Goal: Task Accomplishment & Management: Manage account settings

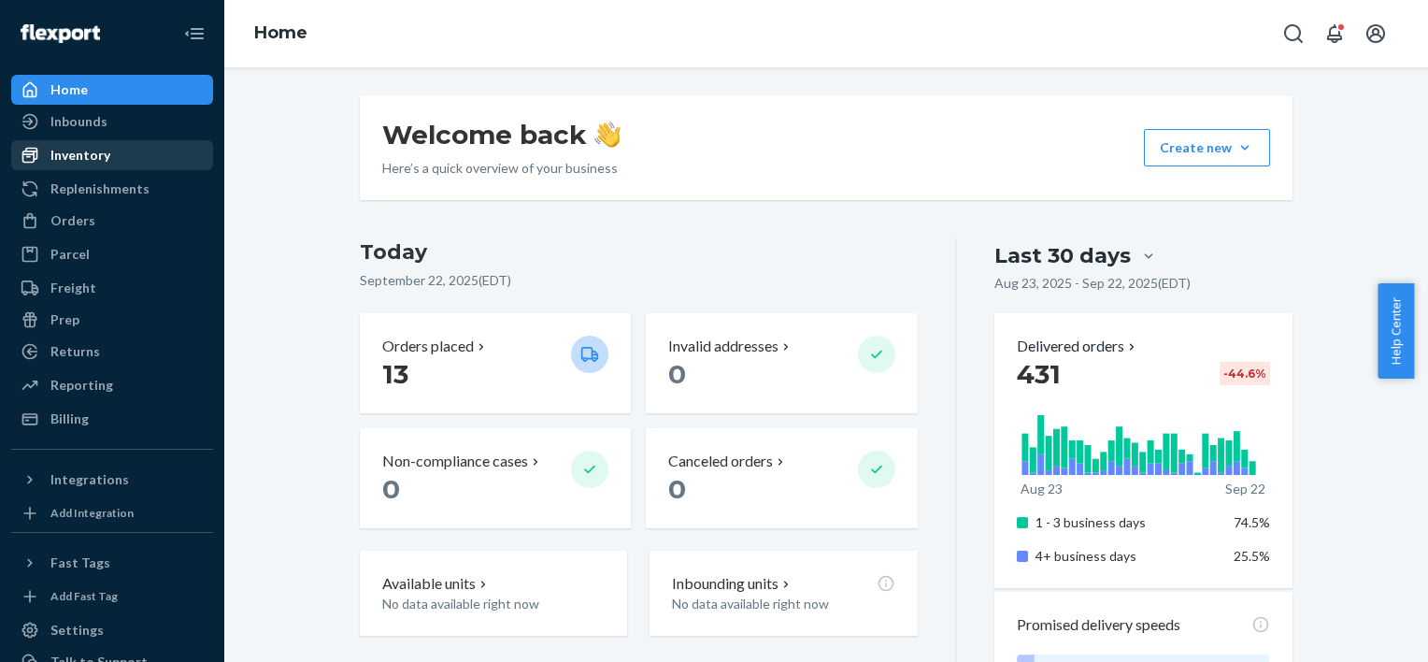
click at [82, 158] on div "Inventory" at bounding box center [80, 155] width 60 height 19
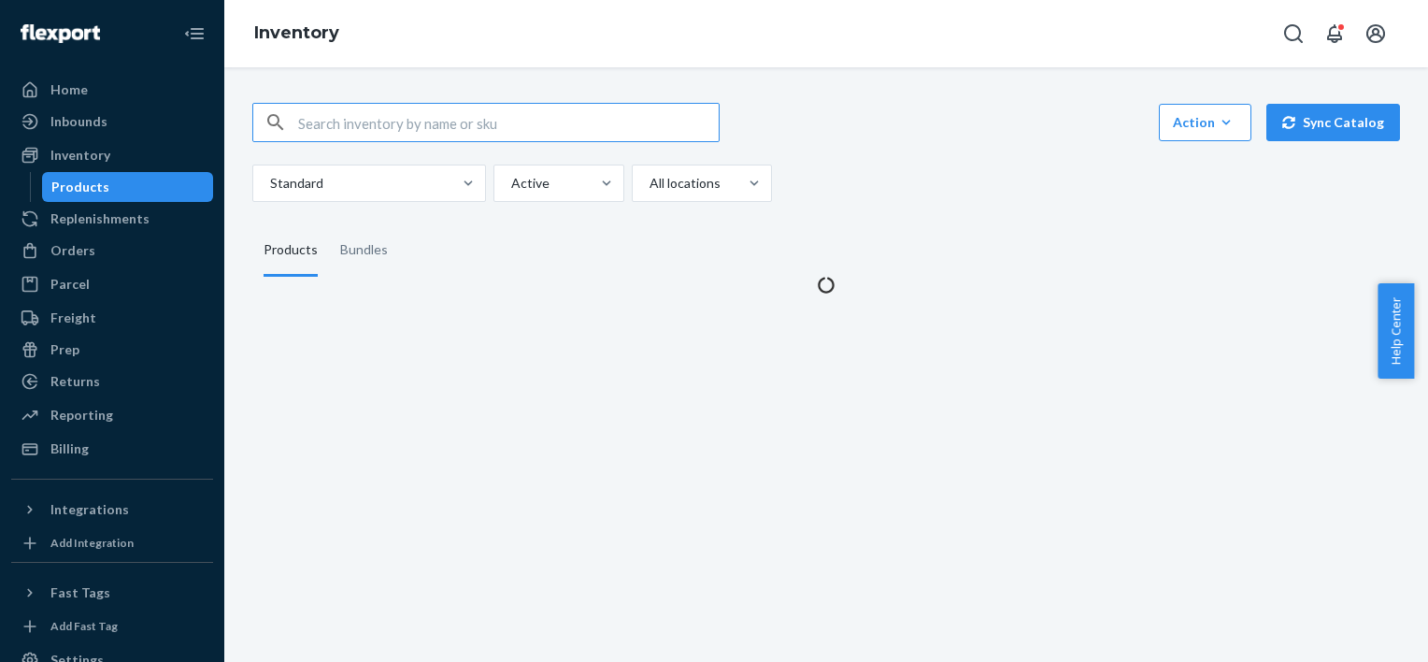
click at [393, 120] on input "text" at bounding box center [508, 122] width 420 height 37
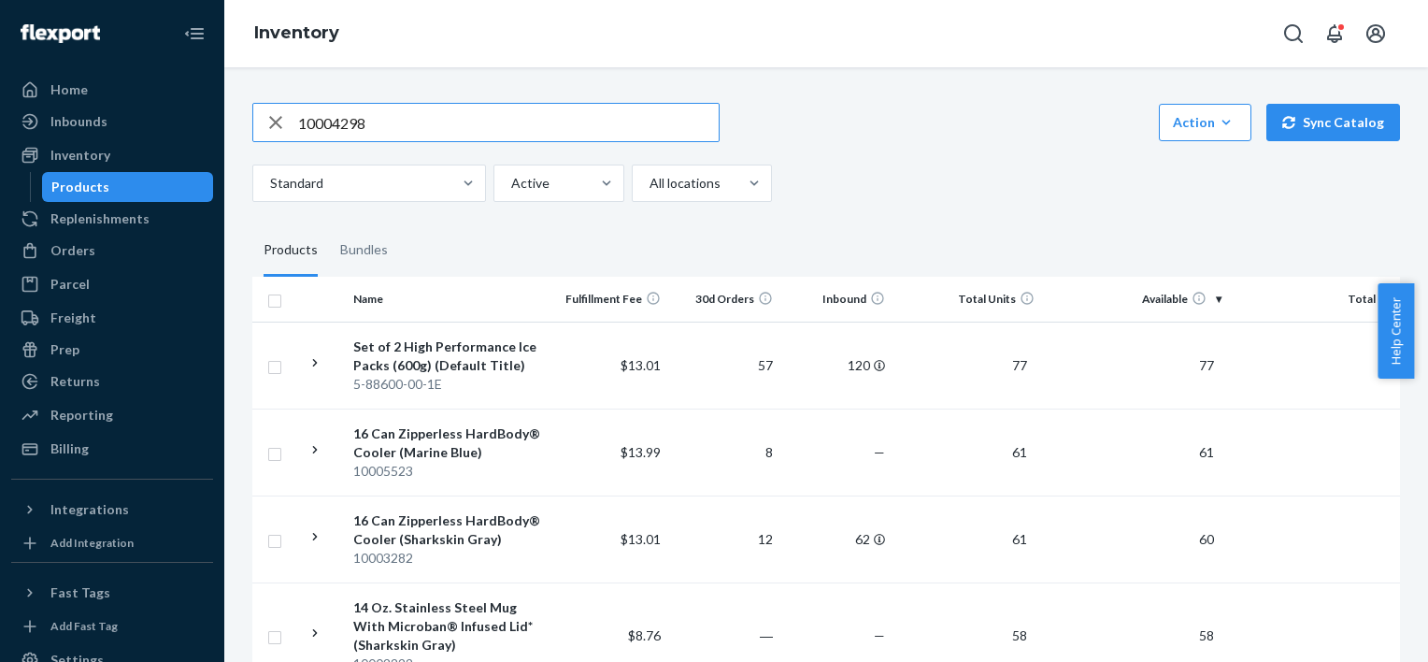
type input "10004298"
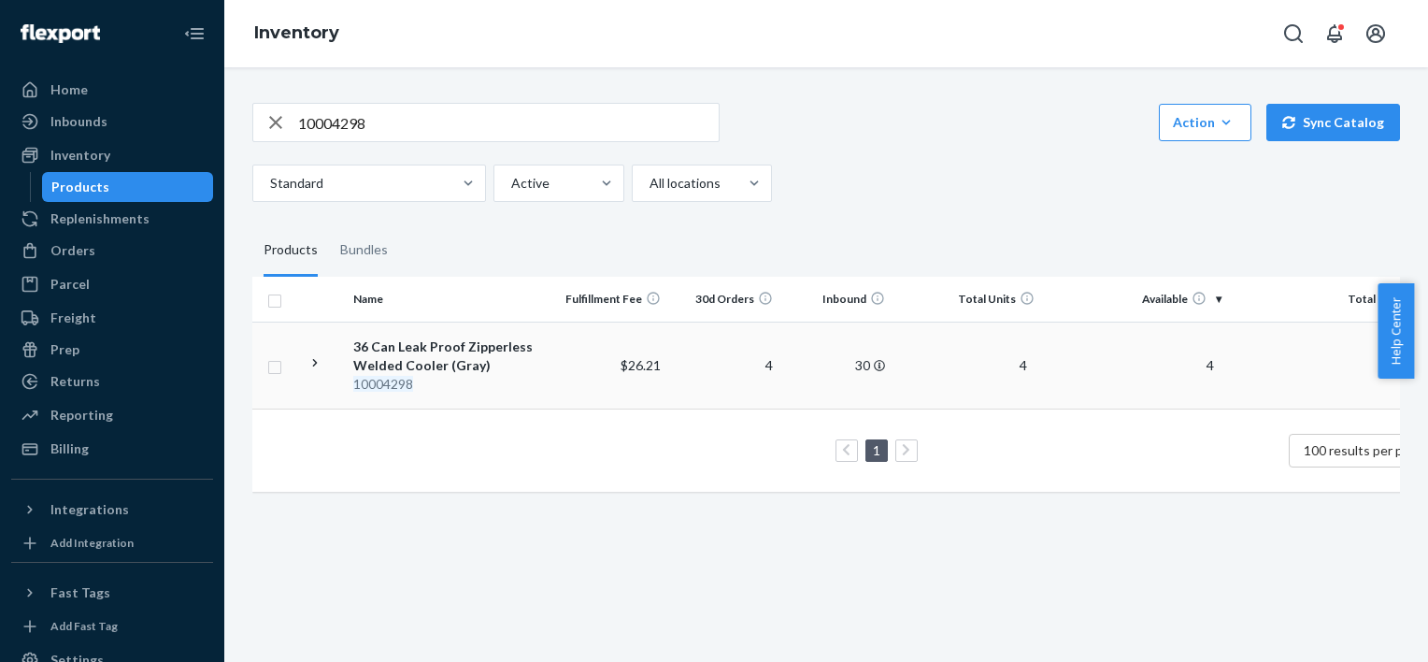
click at [701, 363] on td "4" at bounding box center [724, 364] width 112 height 87
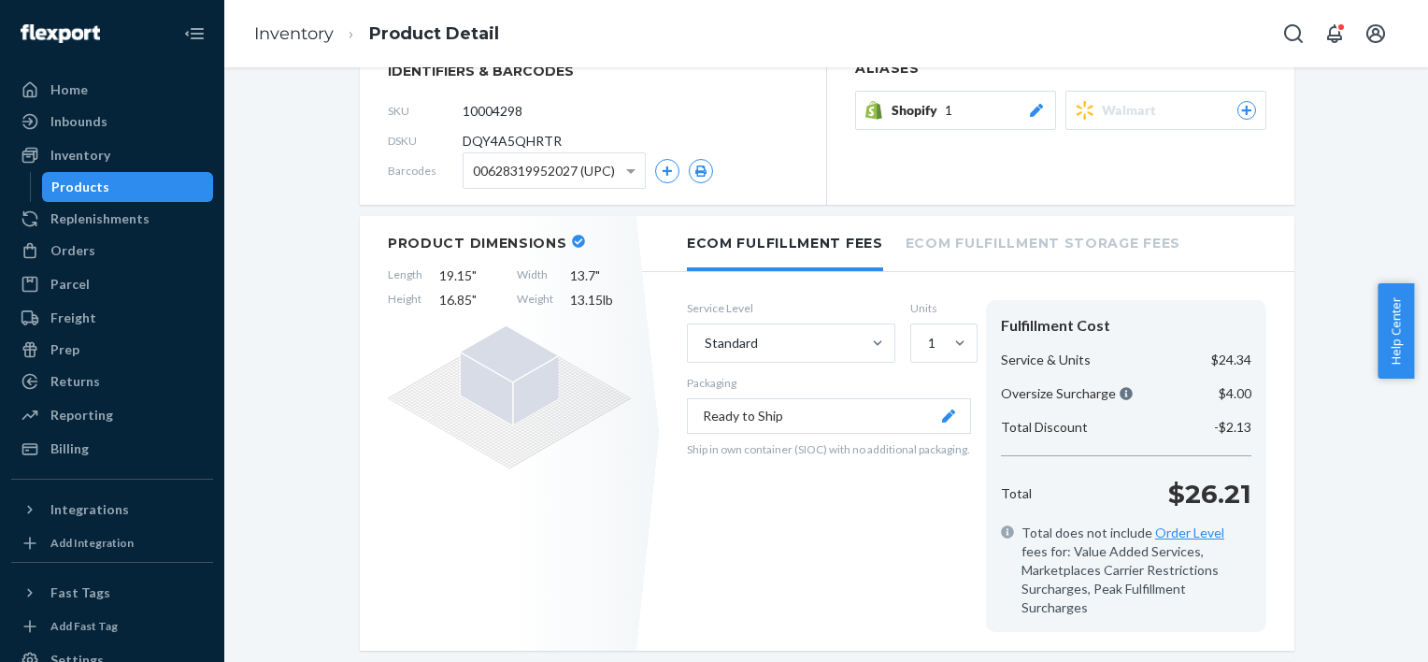
scroll to position [263, 0]
click at [460, 296] on span "16.85 "" at bounding box center [469, 300] width 61 height 19
drag, startPoint x: 460, startPoint y: 296, endPoint x: 443, endPoint y: 292, distance: 17.5
click at [443, 292] on span "16.85 "" at bounding box center [469, 300] width 61 height 19
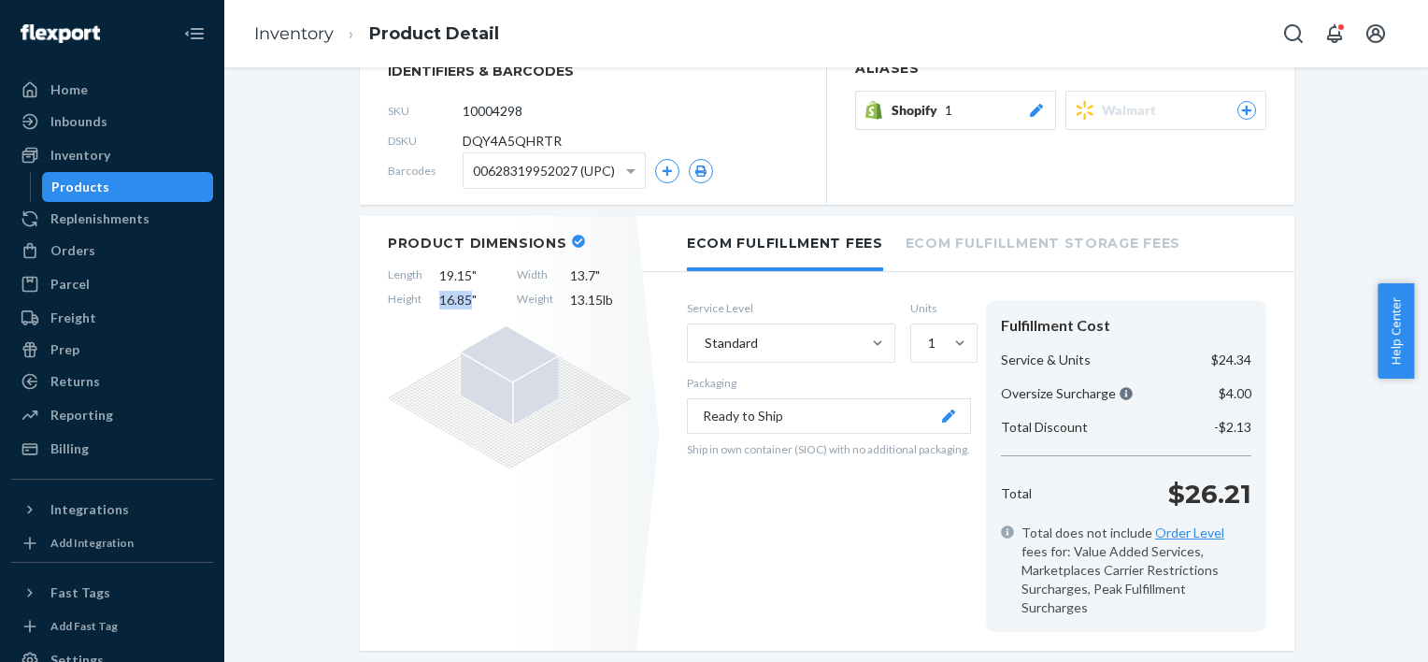
click at [439, 301] on span "16.85 "" at bounding box center [469, 300] width 61 height 19
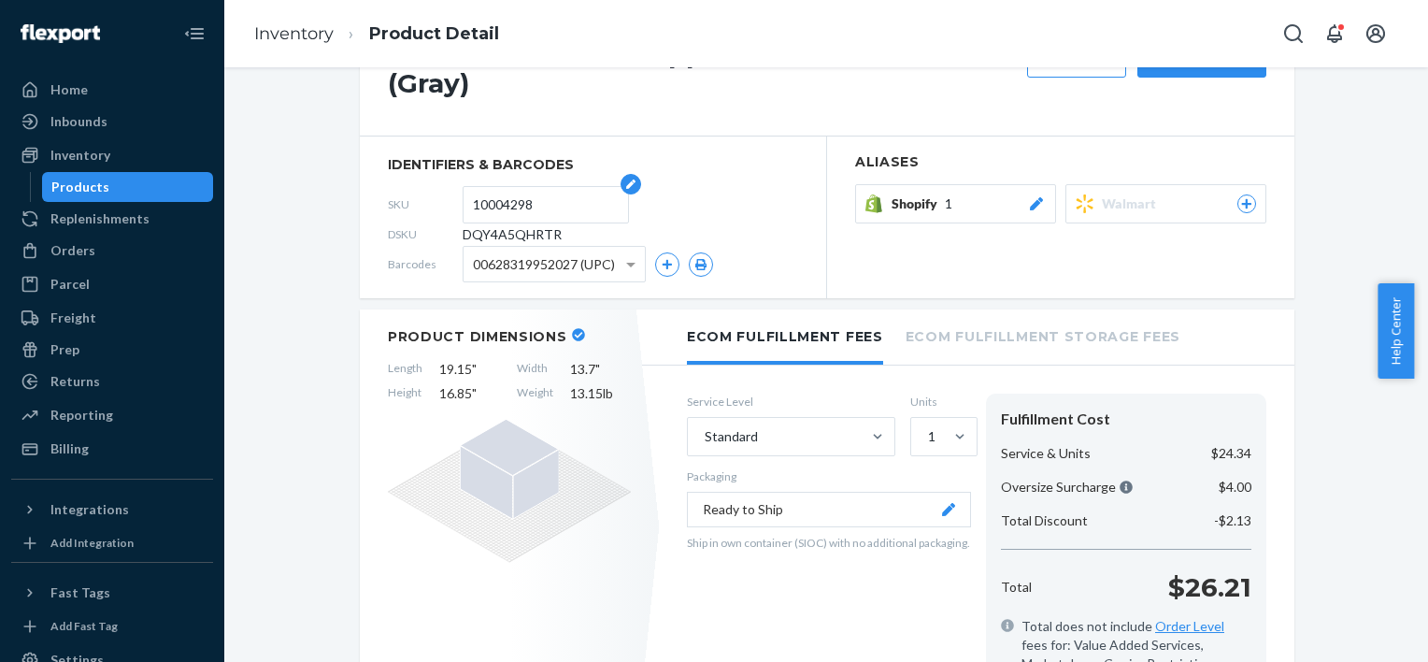
click at [491, 202] on input "10004298" at bounding box center [546, 205] width 146 height 36
click at [119, 147] on div "Inventory" at bounding box center [112, 155] width 198 height 26
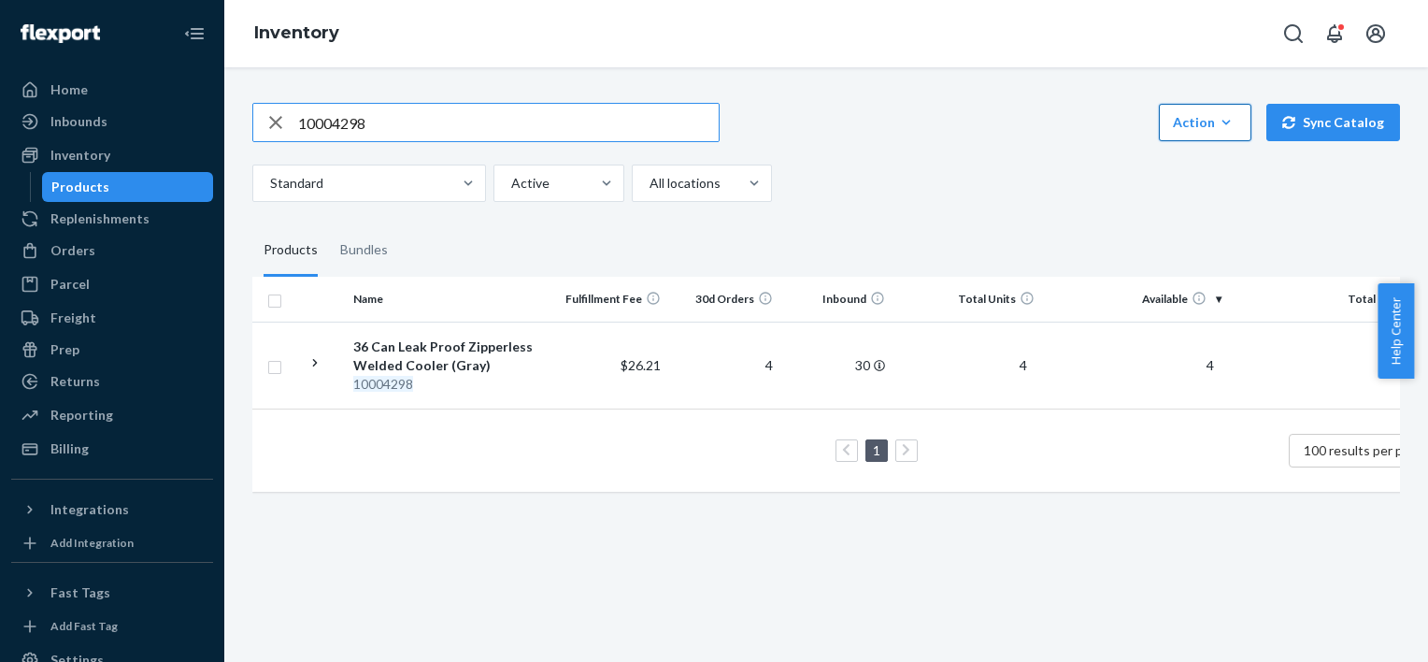
click at [1243, 135] on button "Action Create product Create bundle Bulk create products Bulk update products B…" at bounding box center [1205, 122] width 93 height 37
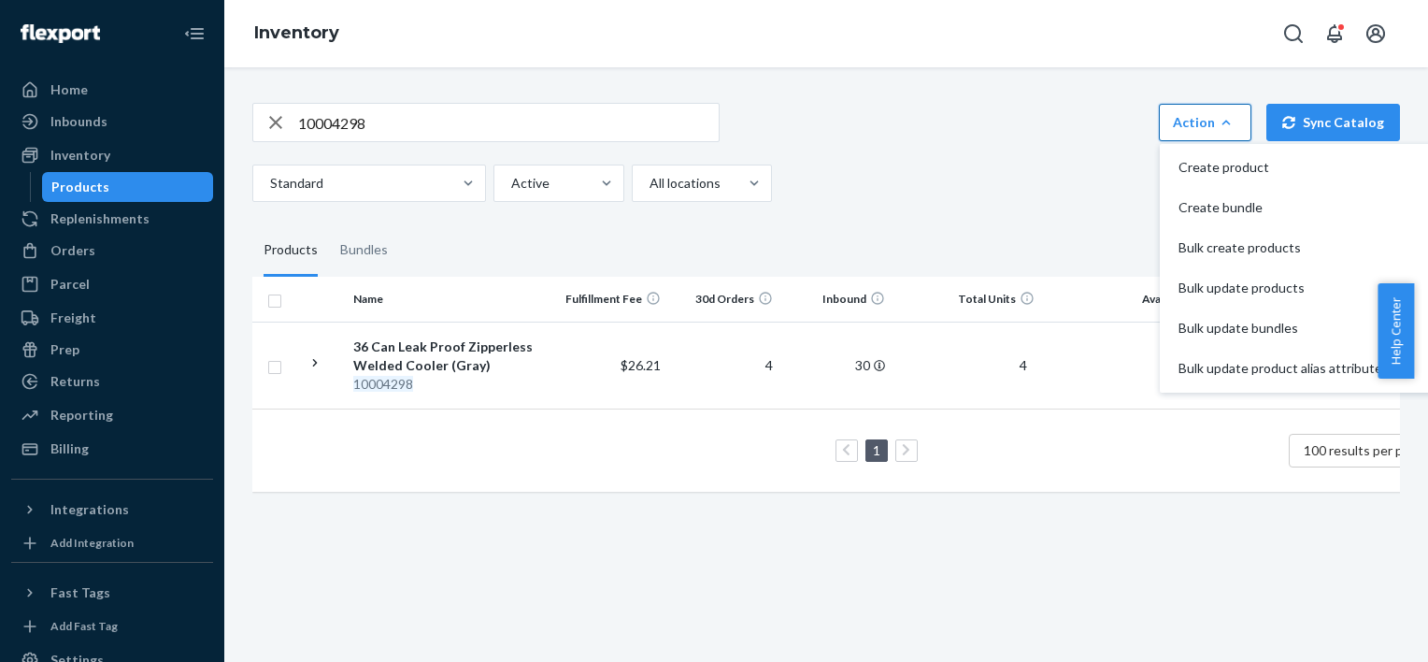
click at [1217, 124] on icon "button" at bounding box center [1226, 122] width 19 height 19
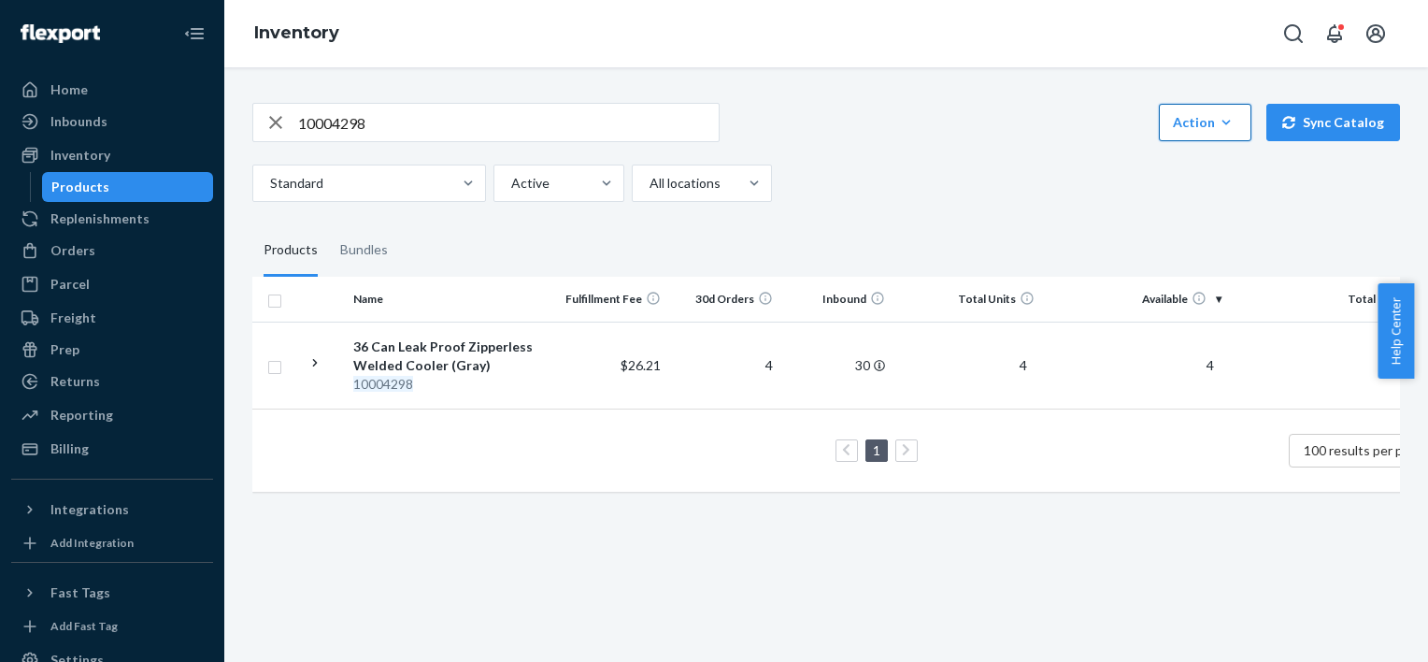
click at [1217, 124] on icon "button" at bounding box center [1226, 122] width 19 height 19
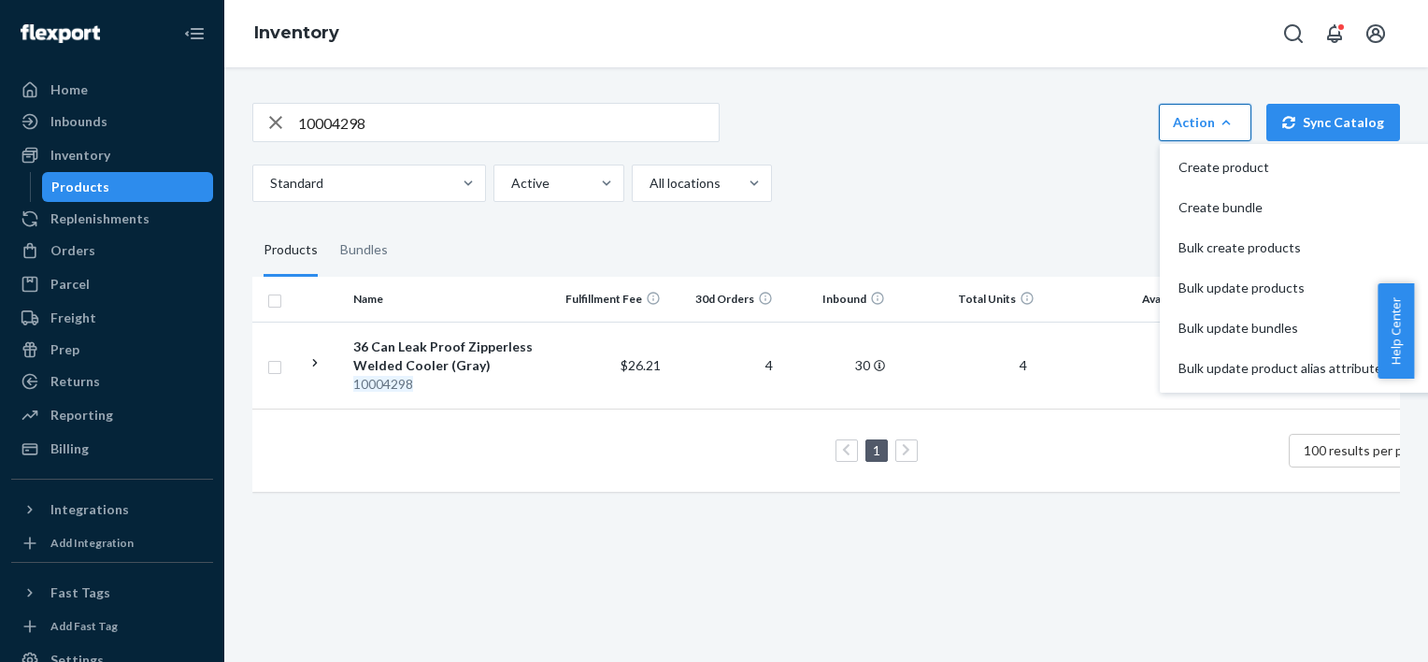
click at [1217, 124] on icon "button" at bounding box center [1226, 122] width 19 height 19
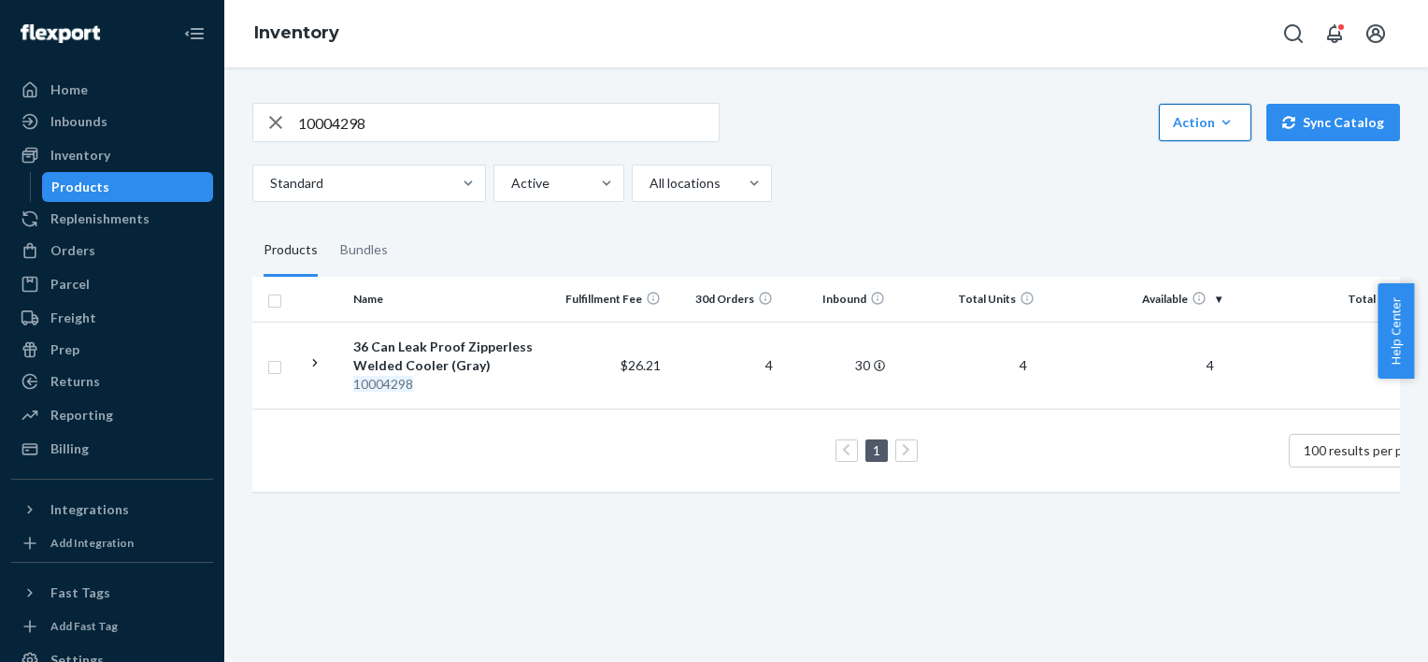
click at [1216, 161] on div "10004298 Action Create product Create bundle Bulk create products Bulk update p…" at bounding box center [825, 152] width 1147 height 99
click at [1219, 143] on div "10004298 Action Create product Create bundle Bulk create products Bulk update p…" at bounding box center [825, 152] width 1147 height 99
drag, startPoint x: 1219, startPoint y: 116, endPoint x: 1219, endPoint y: 165, distance: 49.5
click at [1219, 117] on icon "button" at bounding box center [1226, 122] width 19 height 19
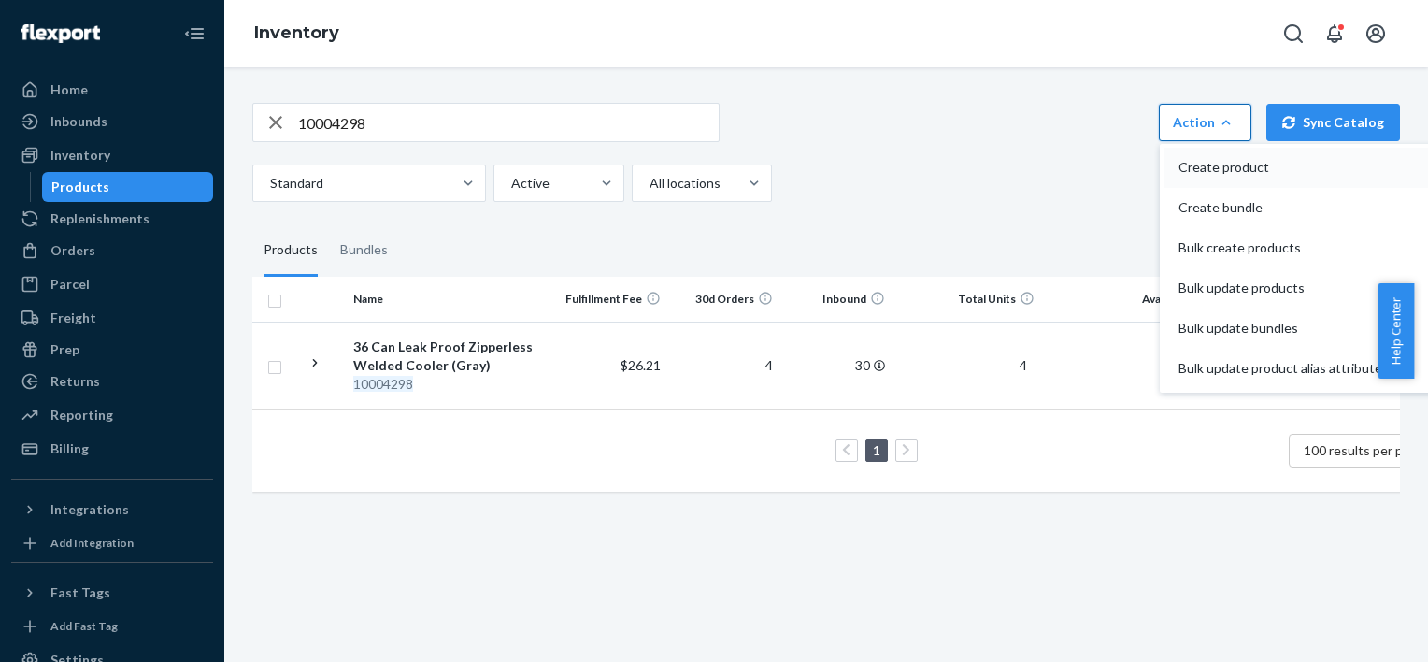
click at [1218, 169] on span "Create product" at bounding box center [1280, 167] width 204 height 13
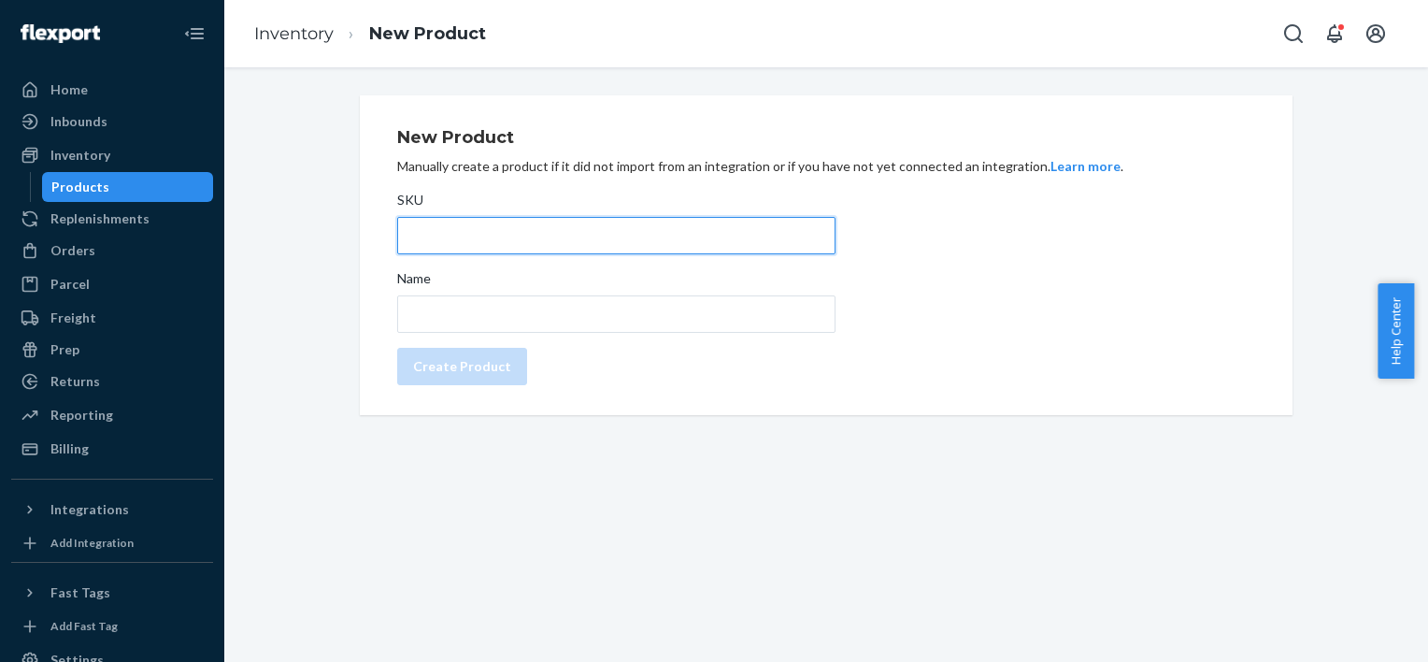
click at [494, 243] on input "SKU" at bounding box center [616, 235] width 438 height 37
paste input "10004298"
type input "10004298test"
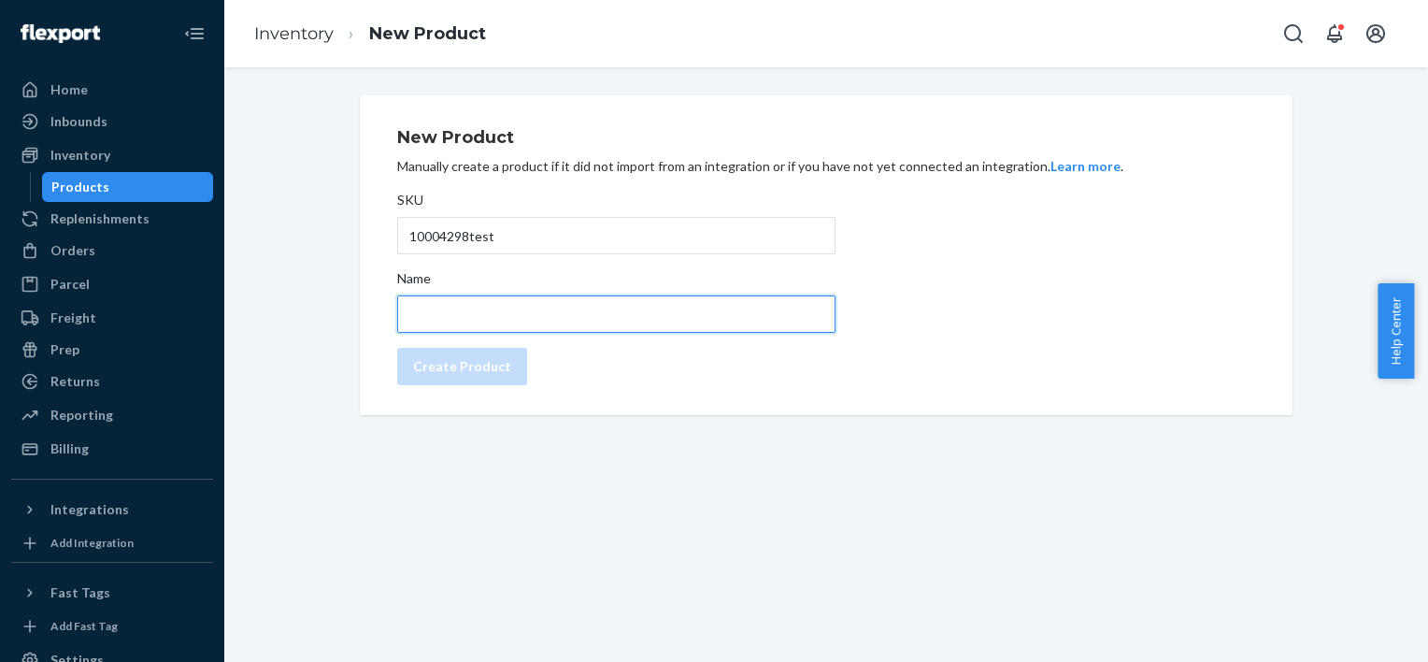
click at [469, 311] on input "Name" at bounding box center [616, 313] width 438 height 37
paste input "Titan Pro 36 Can LPZ Cooler"
type input "Titan Pro 36 Can LPZ Cooler"
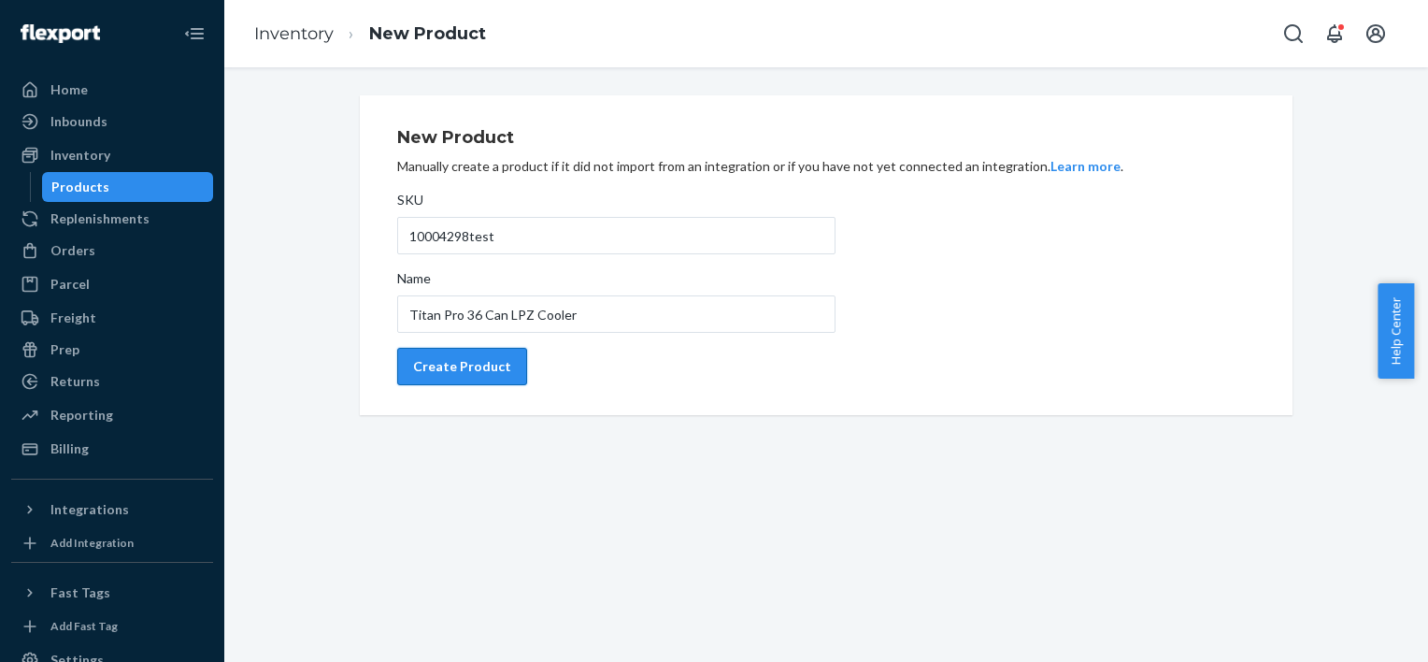
click at [471, 359] on div "Create Product" at bounding box center [462, 366] width 98 height 19
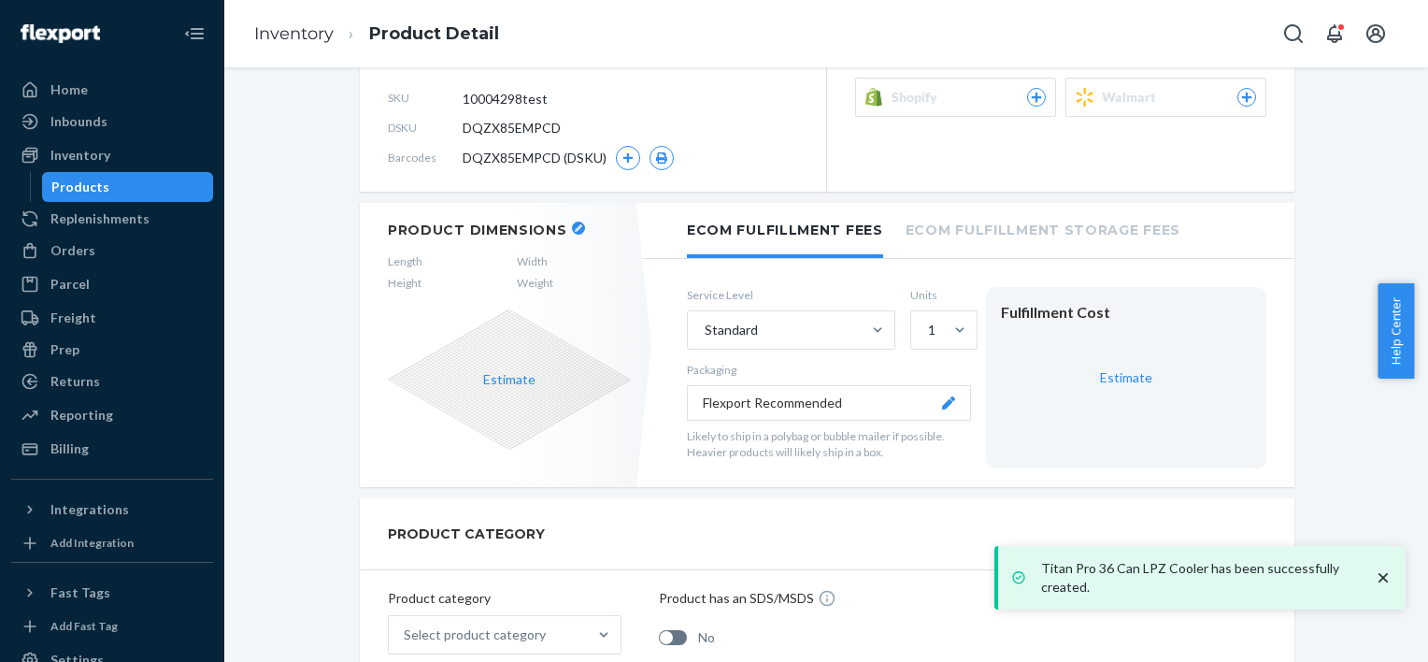
scroll to position [356, 0]
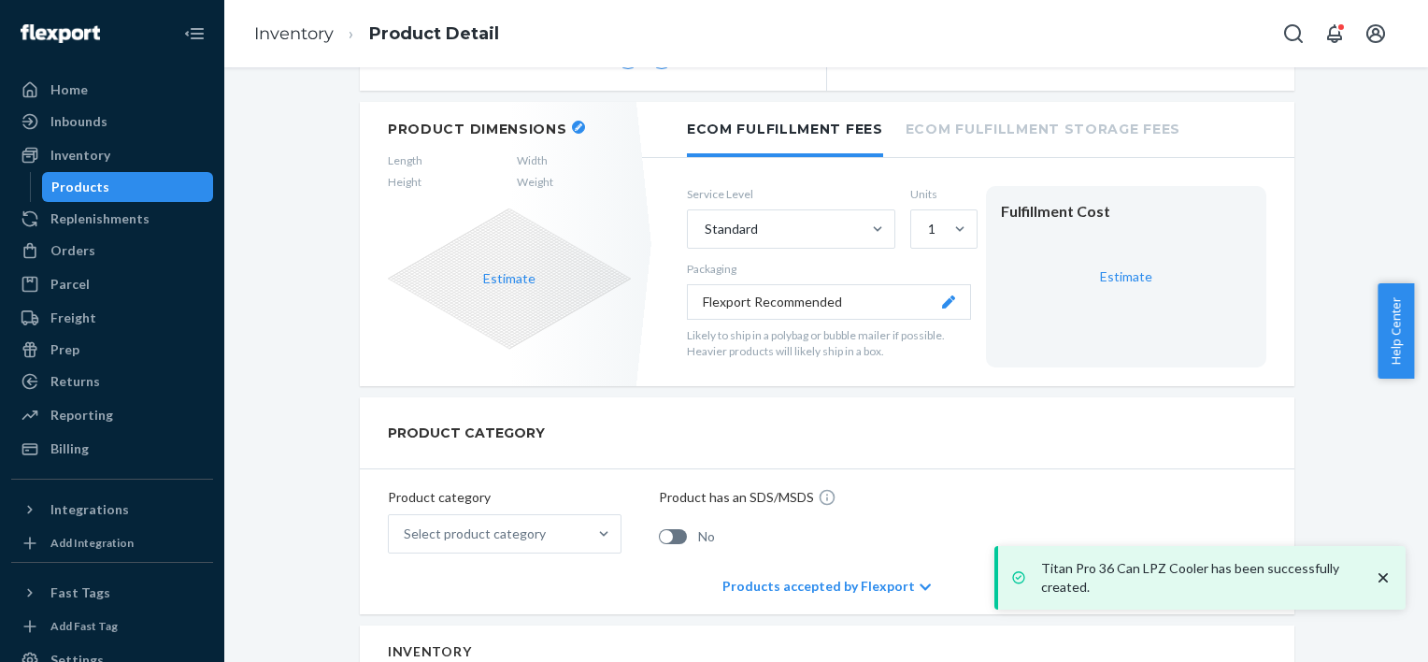
click at [499, 284] on button "Estimate" at bounding box center [509, 278] width 52 height 19
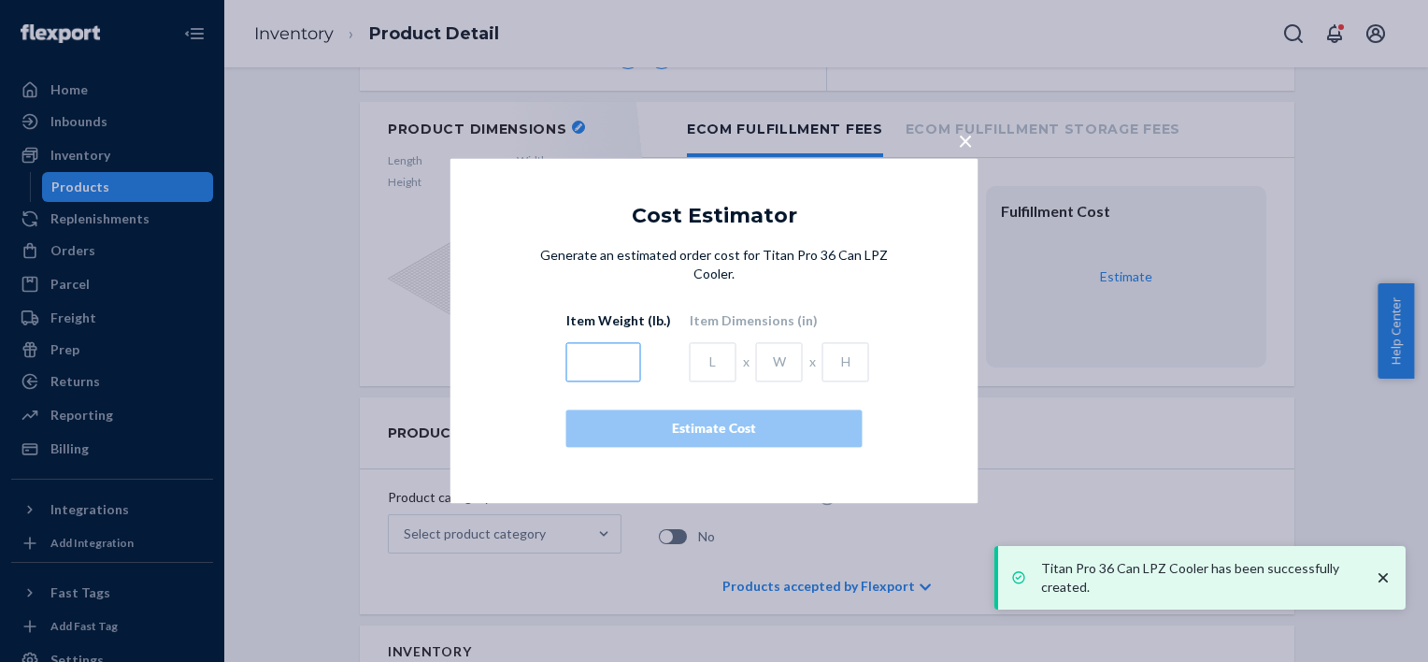
click at [620, 343] on input "text" at bounding box center [603, 362] width 75 height 39
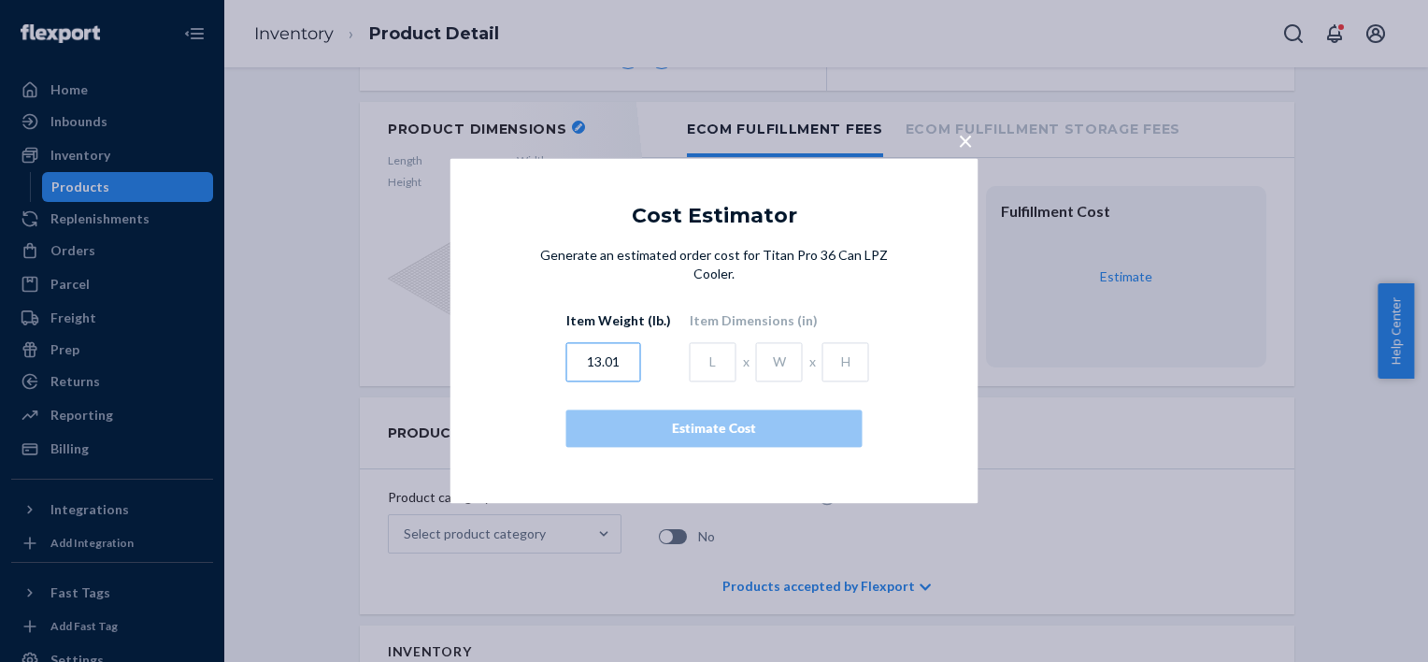
type input "13.01"
type input "18.7"
type input "12.6"
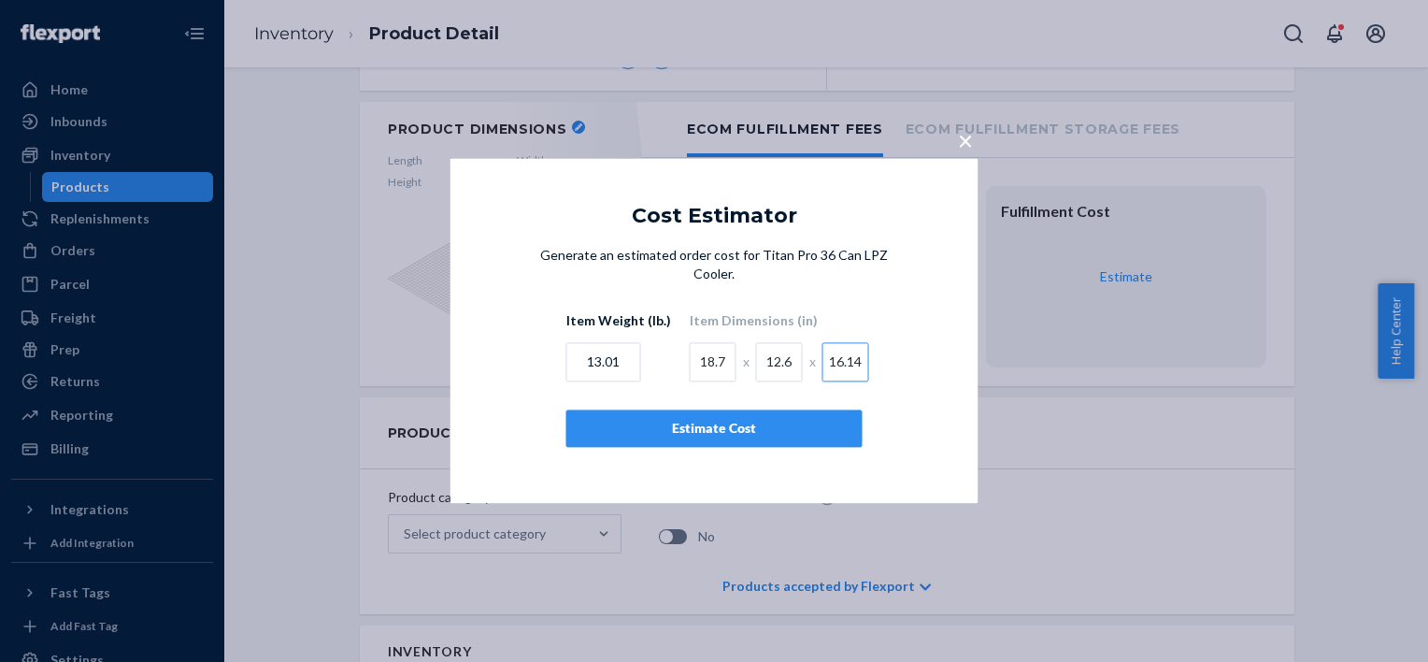
type input "16.14"
click at [742, 429] on button "Estimate Cost" at bounding box center [714, 428] width 296 height 37
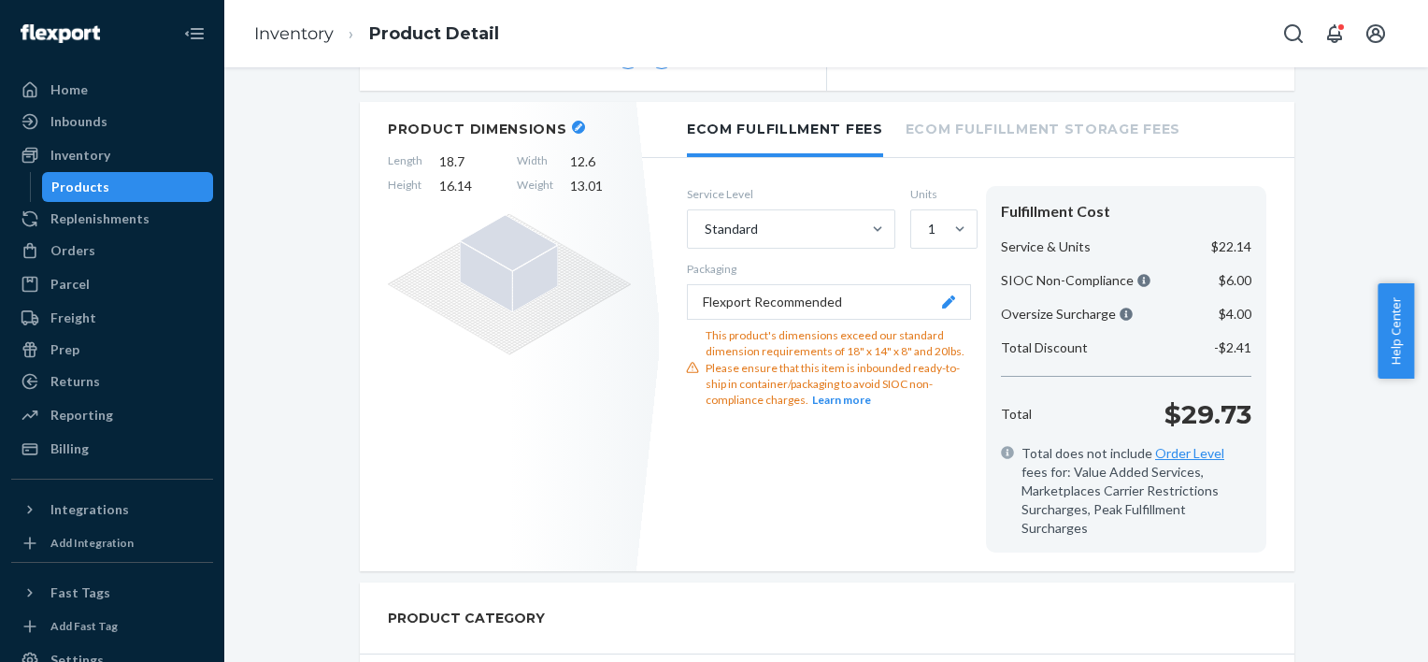
click at [777, 287] on button "Flexport Recommended" at bounding box center [829, 302] width 284 height 36
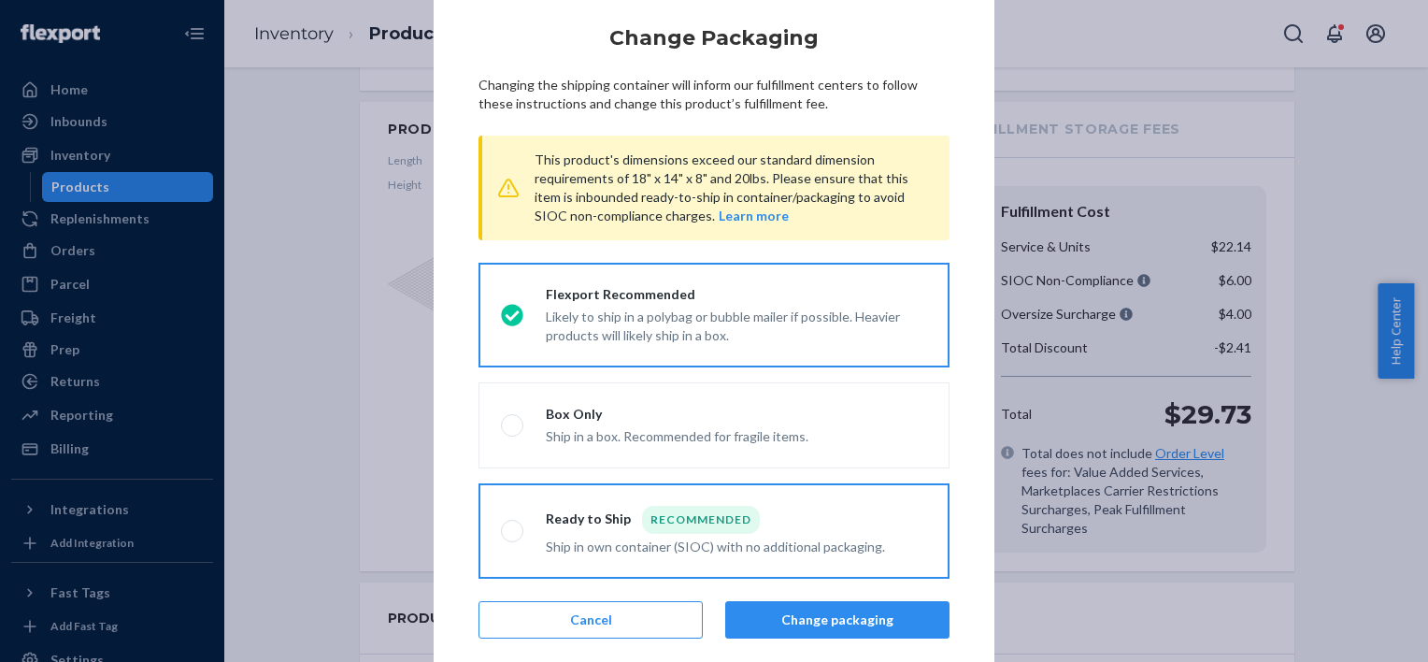
click at [749, 542] on div "Ship in own container (SIOC) with no additional packaging." at bounding box center [715, 545] width 339 height 22
click at [513, 537] on input "Ready to Ship Recommended Ship in own container (SIOC) with no additional packa…" at bounding box center [507, 531] width 12 height 12
radio input "true"
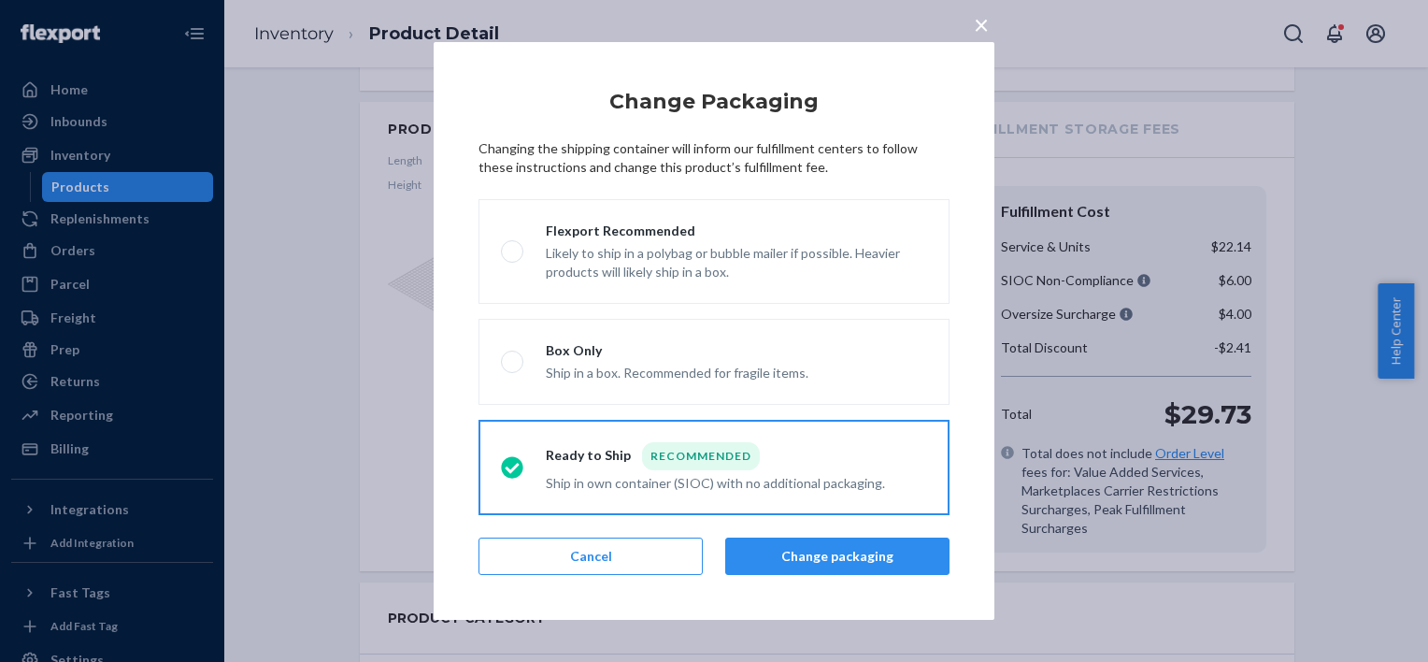
click at [862, 575] on div "Change Packaging Changing the shipping container will inform our fulfillment ce…" at bounding box center [713, 331] width 471 height 510
click at [870, 562] on button "Change packaging" at bounding box center [837, 555] width 224 height 37
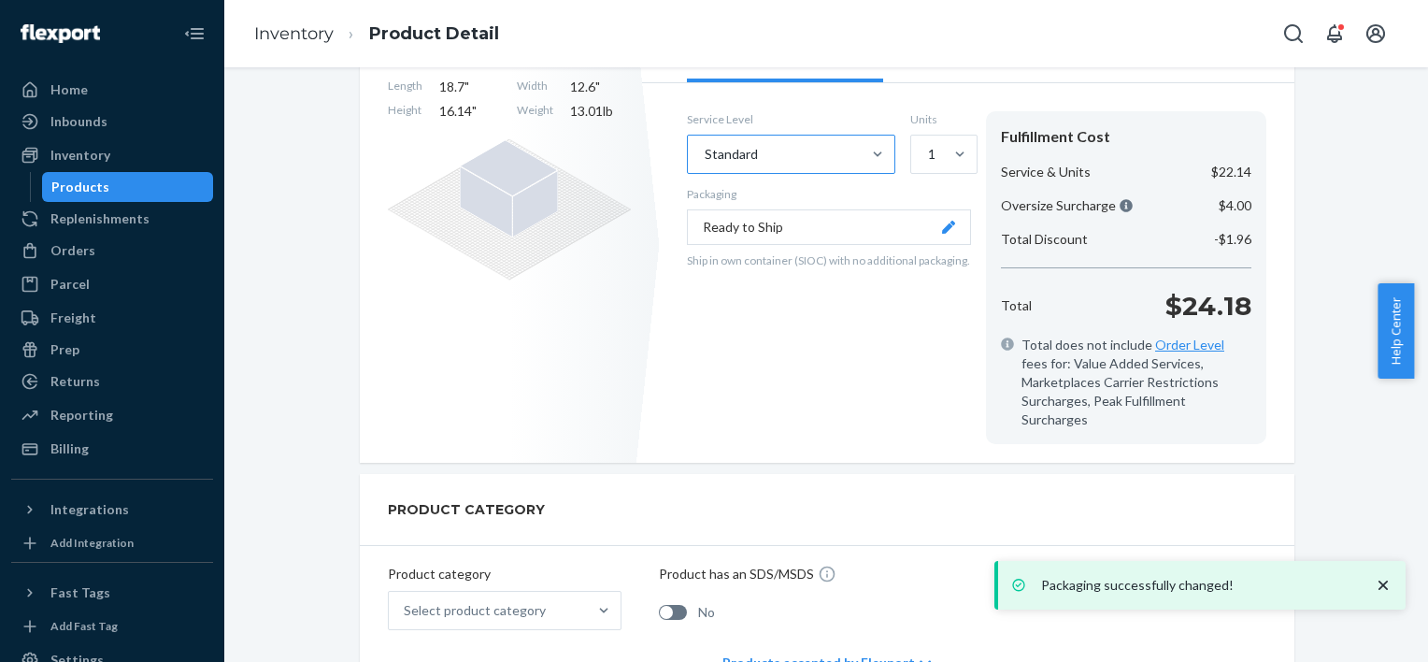
scroll to position [280, 0]
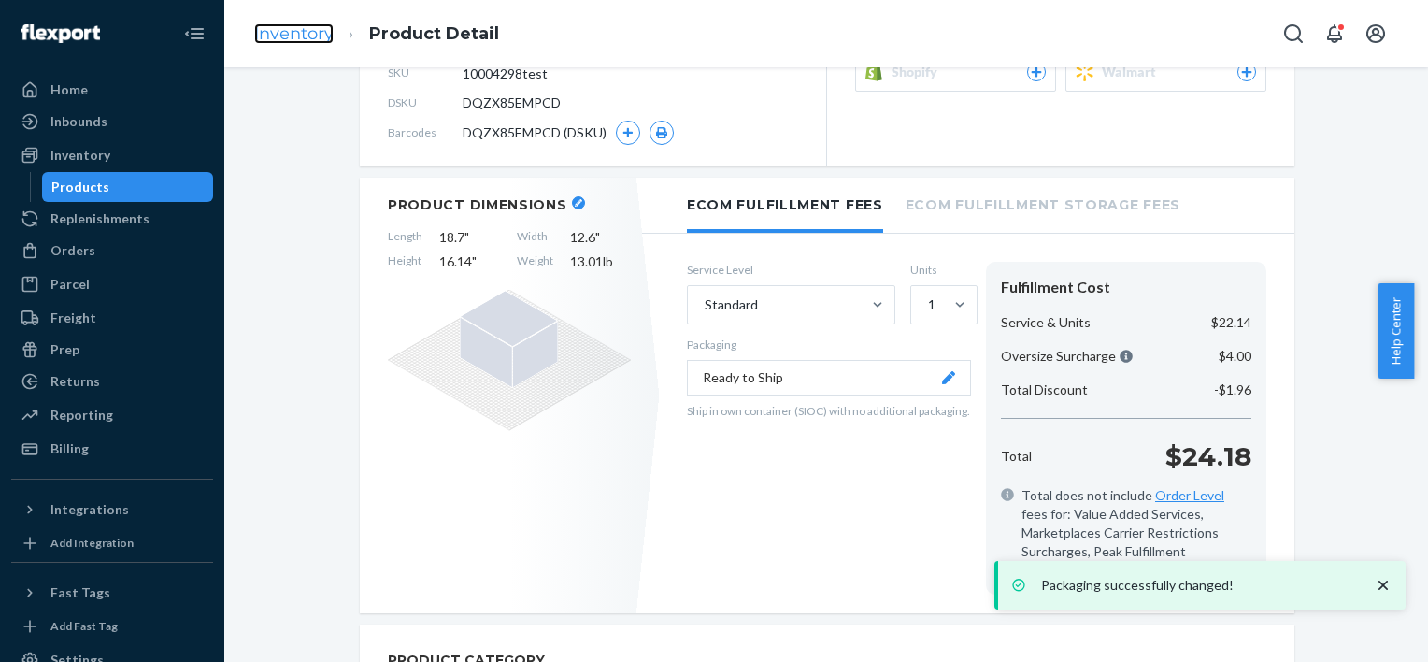
click at [307, 31] on link "Inventory" at bounding box center [293, 33] width 79 height 21
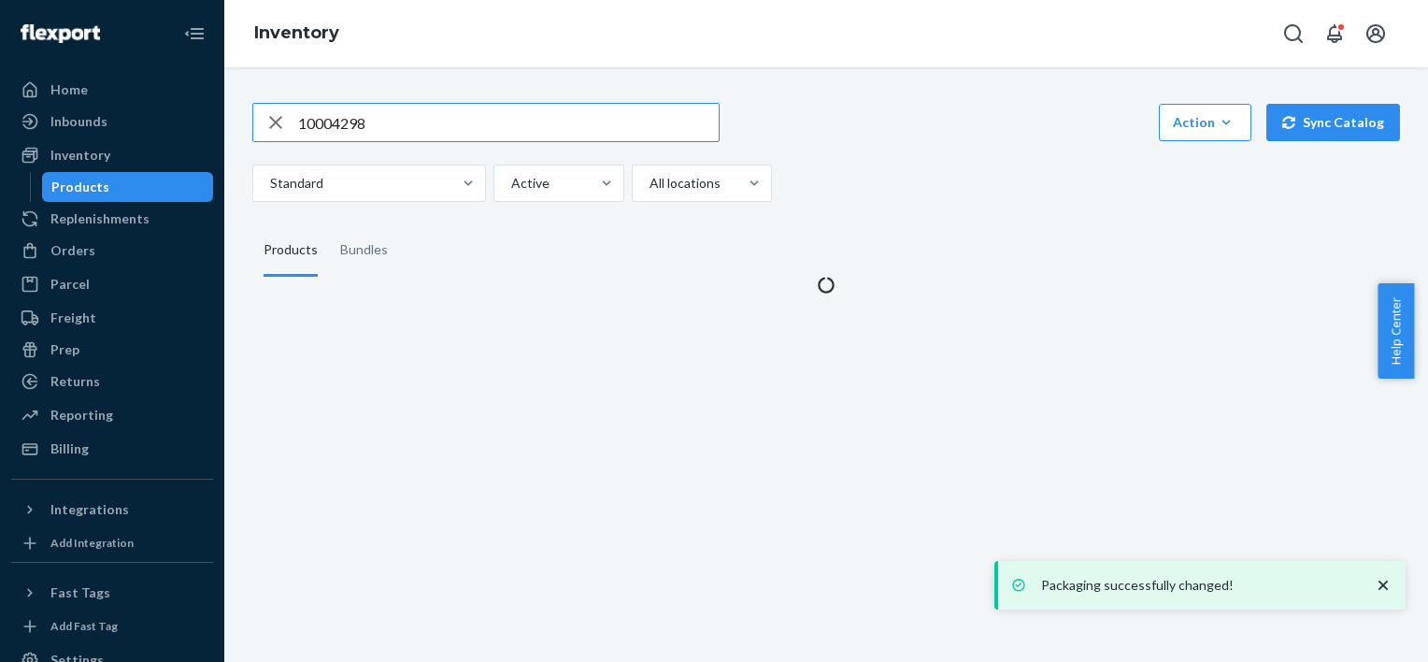
click at [499, 130] on input "10004298" at bounding box center [508, 122] width 420 height 37
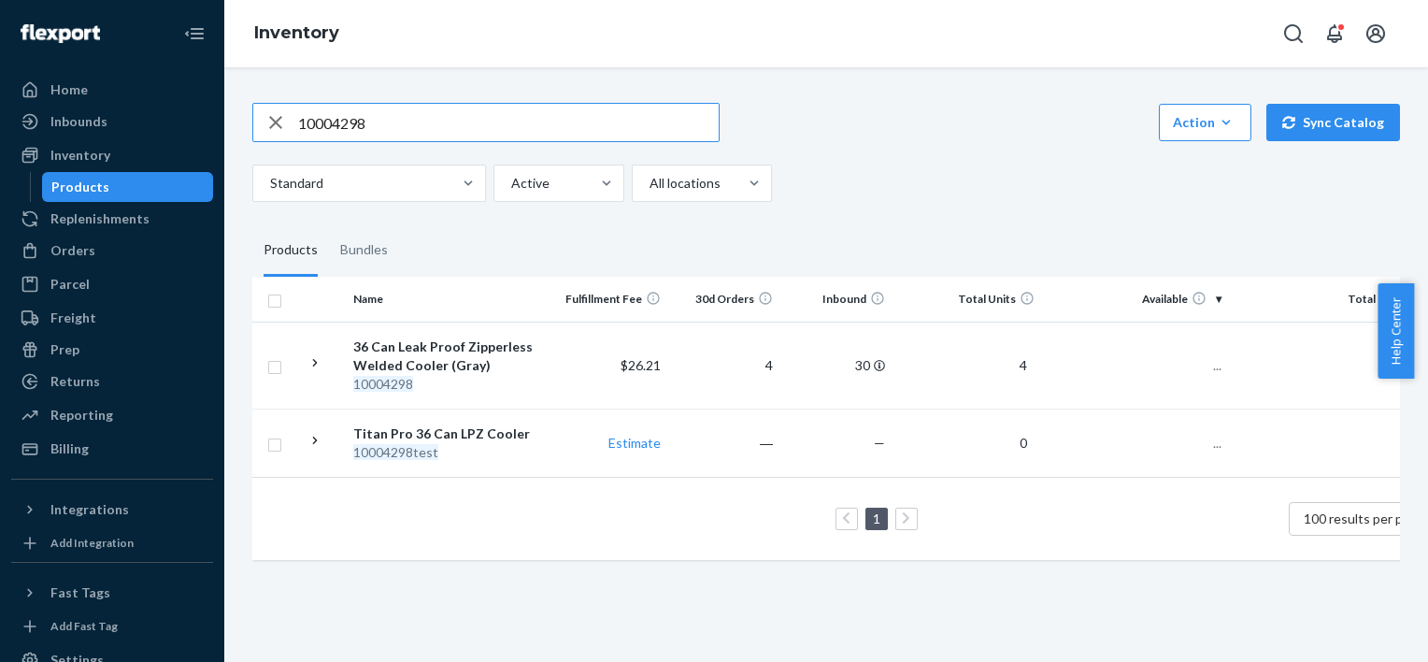
click at [499, 130] on input "10004298" at bounding box center [508, 122] width 420 height 37
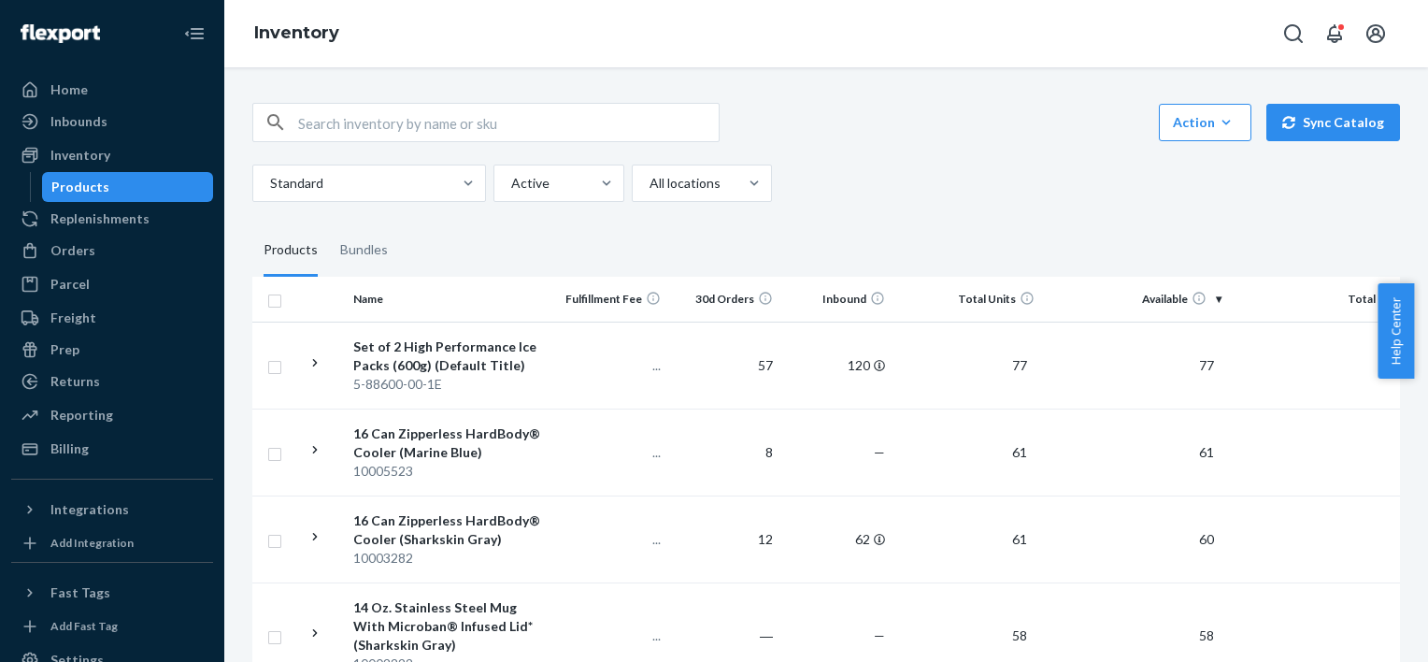
click at [381, 105] on input "text" at bounding box center [508, 122] width 420 height 37
type input "10004298"
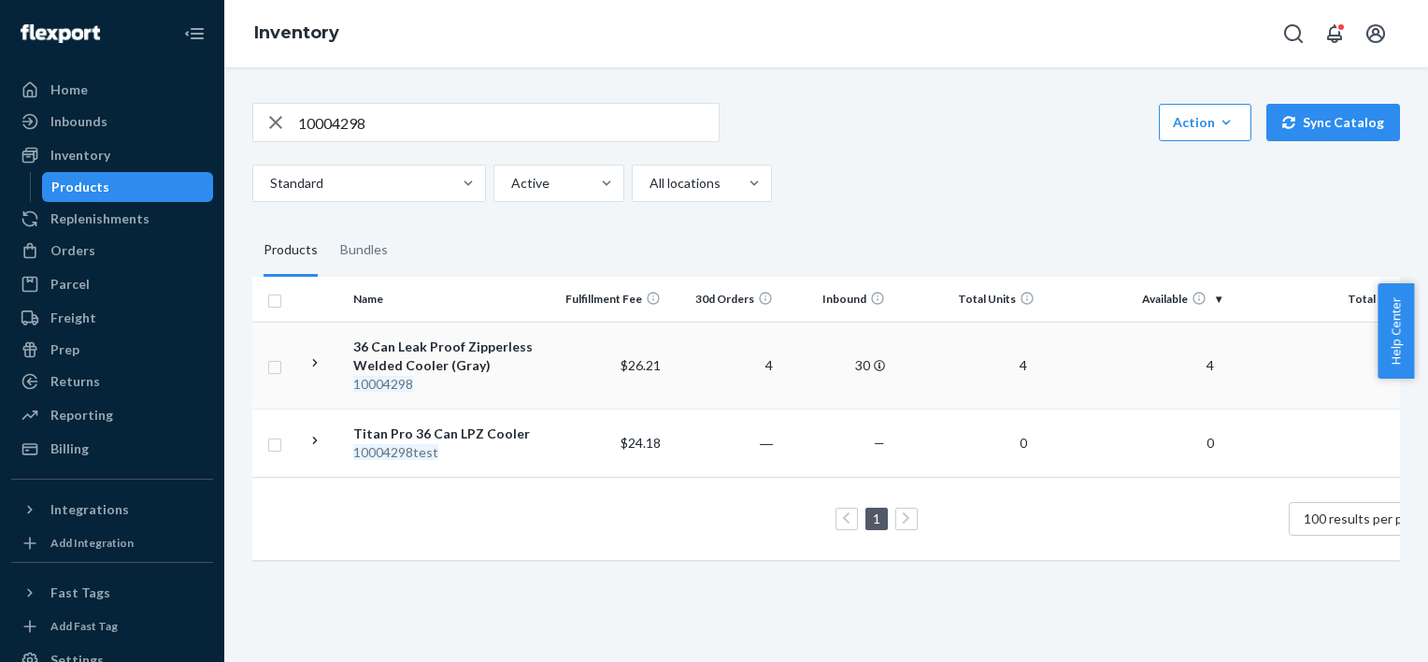
click at [470, 360] on div "36 Can Leak Proof Zipperless Welded Cooler (Gray)" at bounding box center [450, 355] width 195 height 37
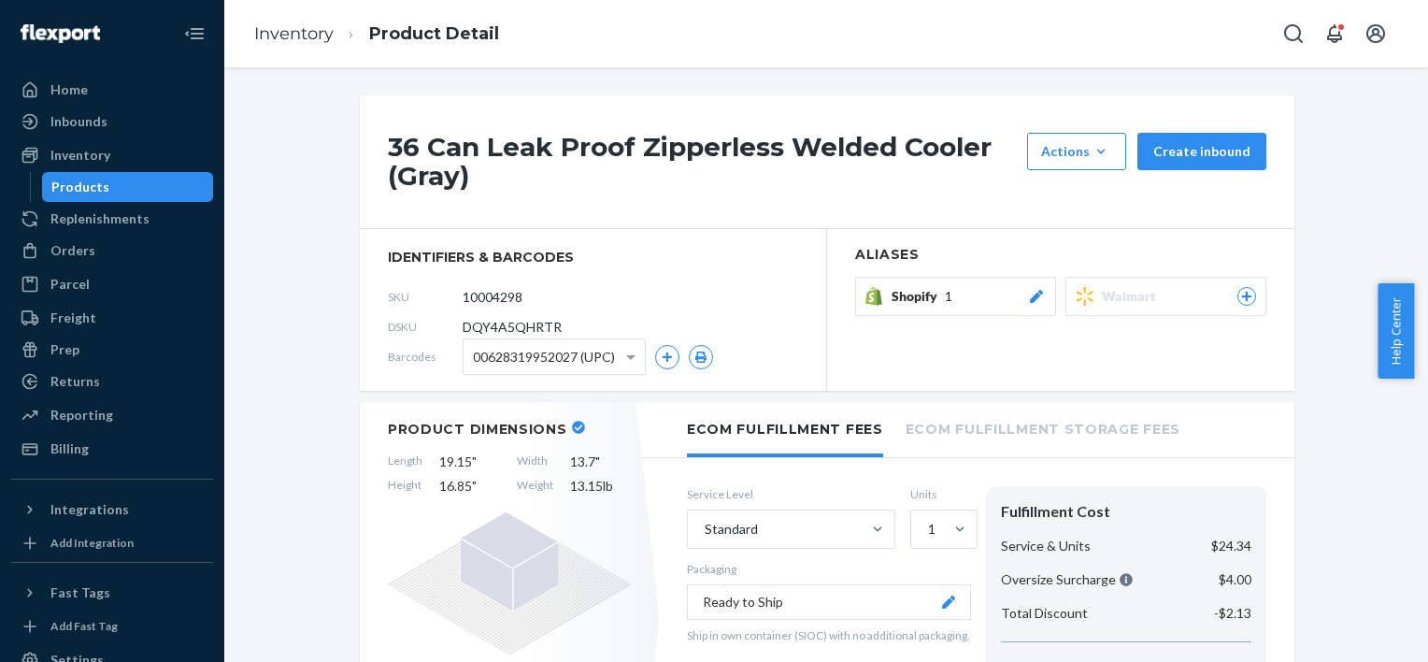
drag, startPoint x: 1186, startPoint y: 430, endPoint x: 1144, endPoint y: 419, distance: 43.5
click at [1185, 430] on ul "Ecom Fulfillment Fees Ecom Fulfillment Storage Fees" at bounding box center [968, 430] width 652 height 56
click at [1143, 419] on li "Ecom Fulfillment Storage Fees" at bounding box center [1042, 427] width 275 height 51
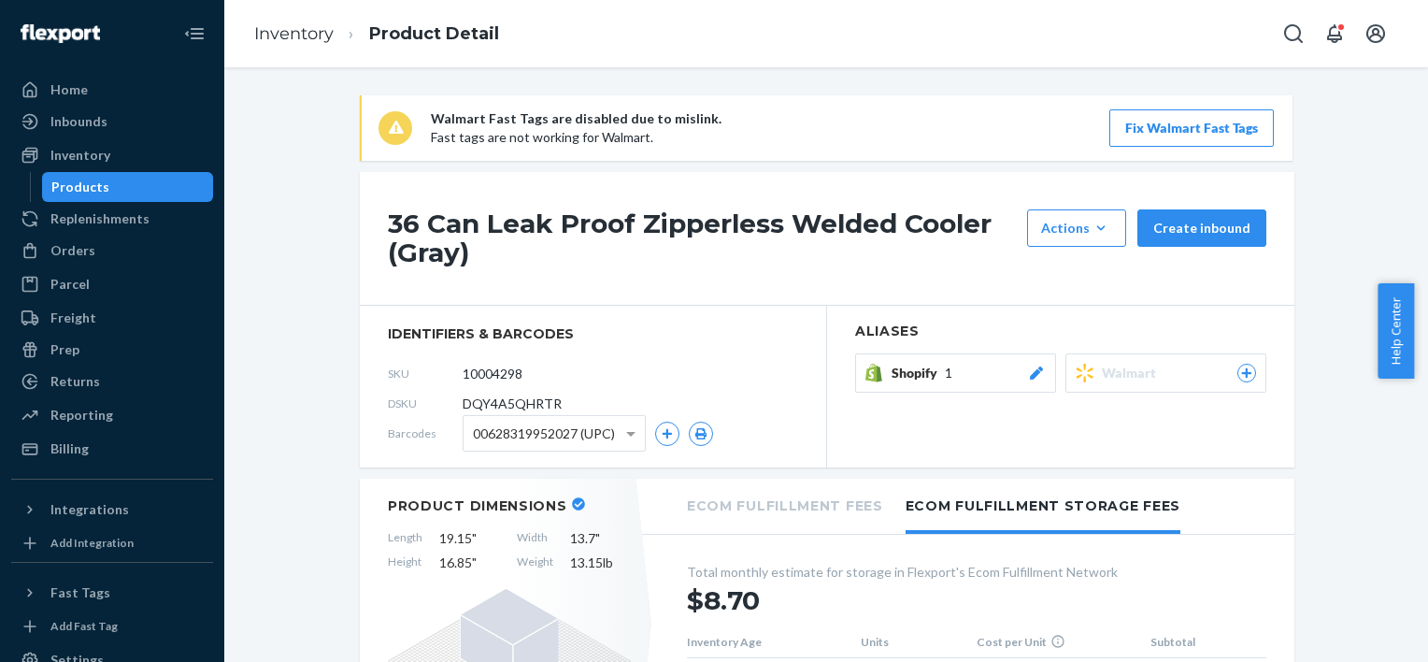
scroll to position [280, 0]
